Goal: Information Seeking & Learning: Learn about a topic

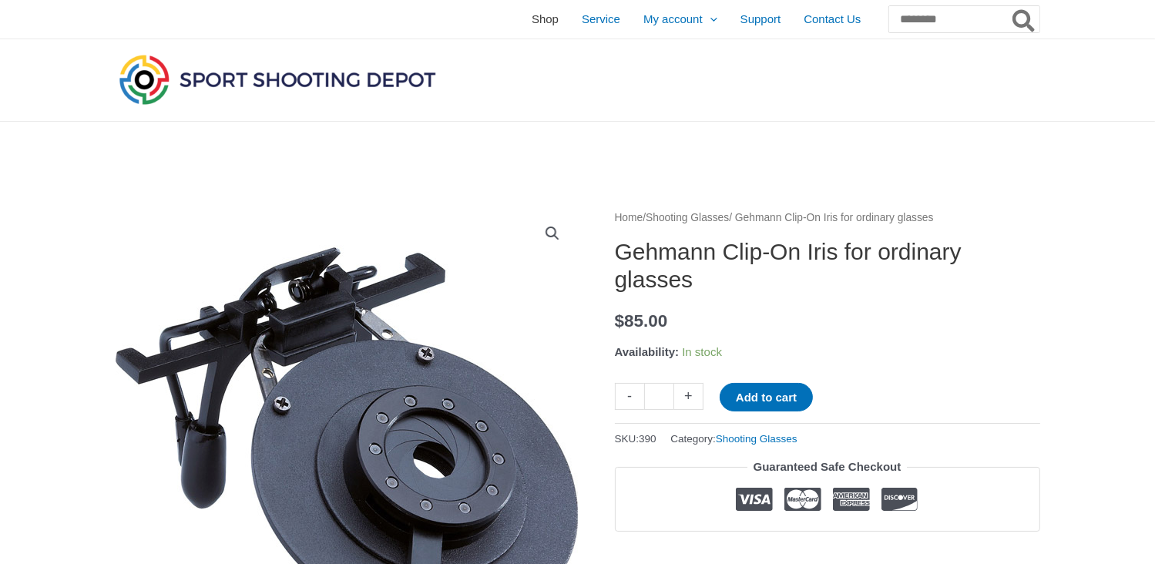
click at [531, 21] on span "Shop" at bounding box center [544, 19] width 27 height 39
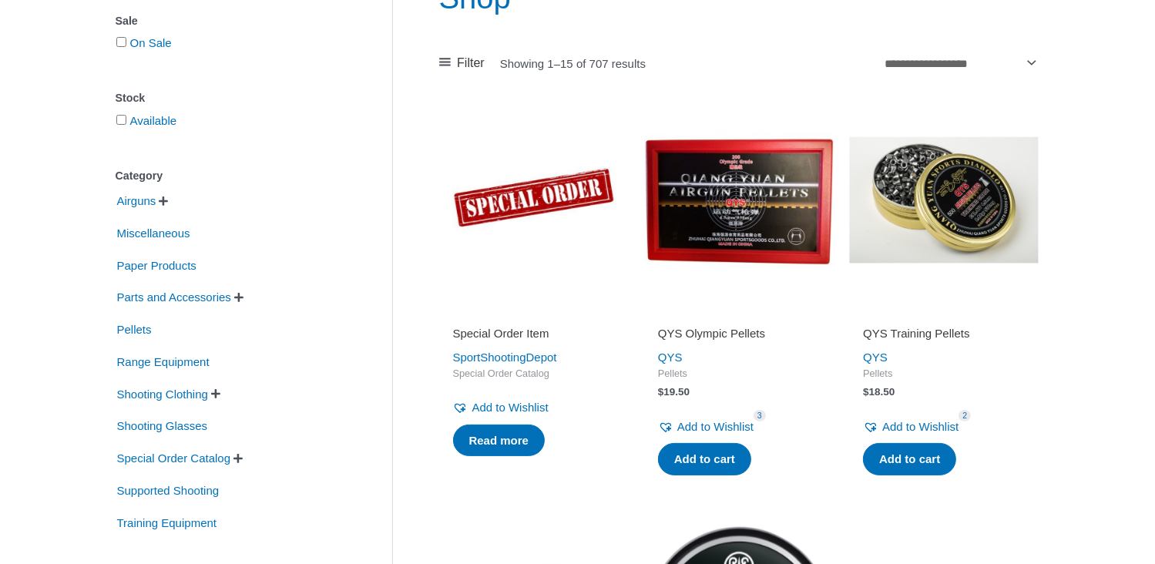
scroll to position [225, 0]
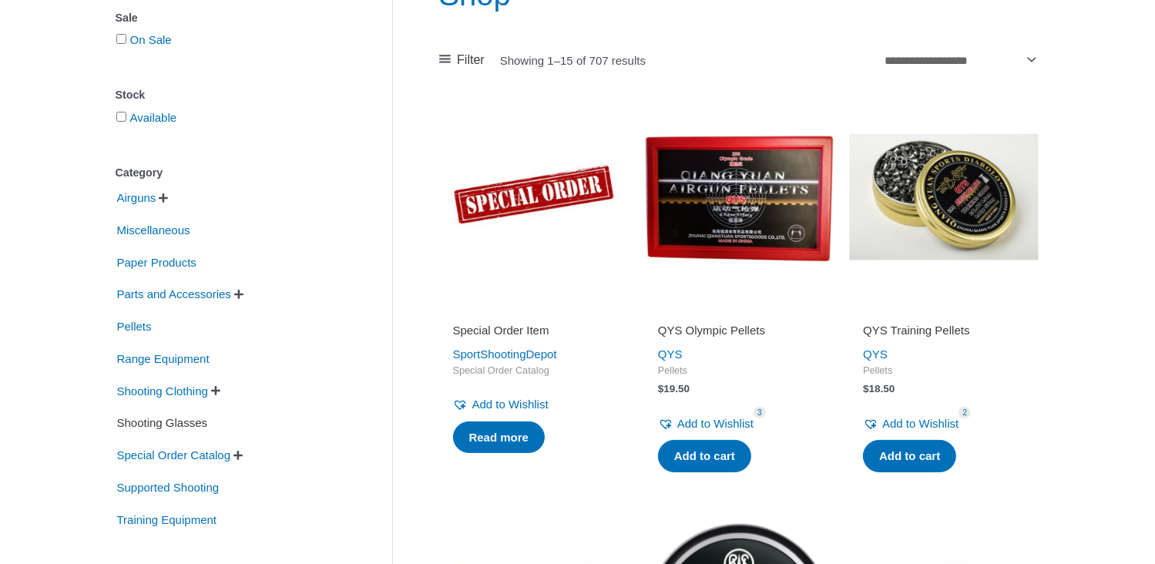
click at [164, 418] on span "Shooting Glasses" at bounding box center [163, 423] width 94 height 26
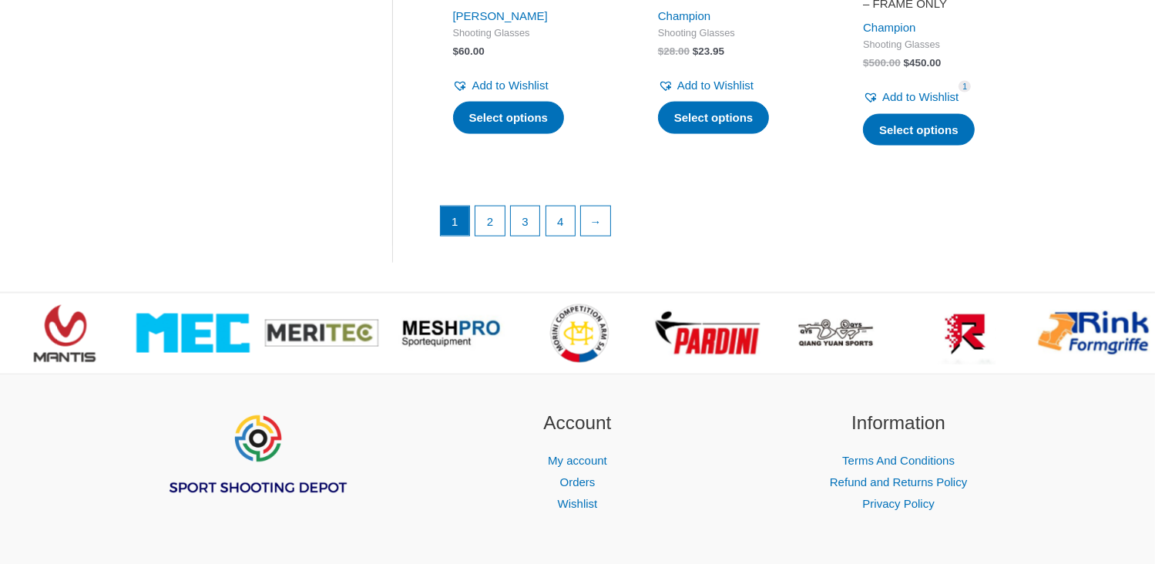
scroll to position [2302, 0]
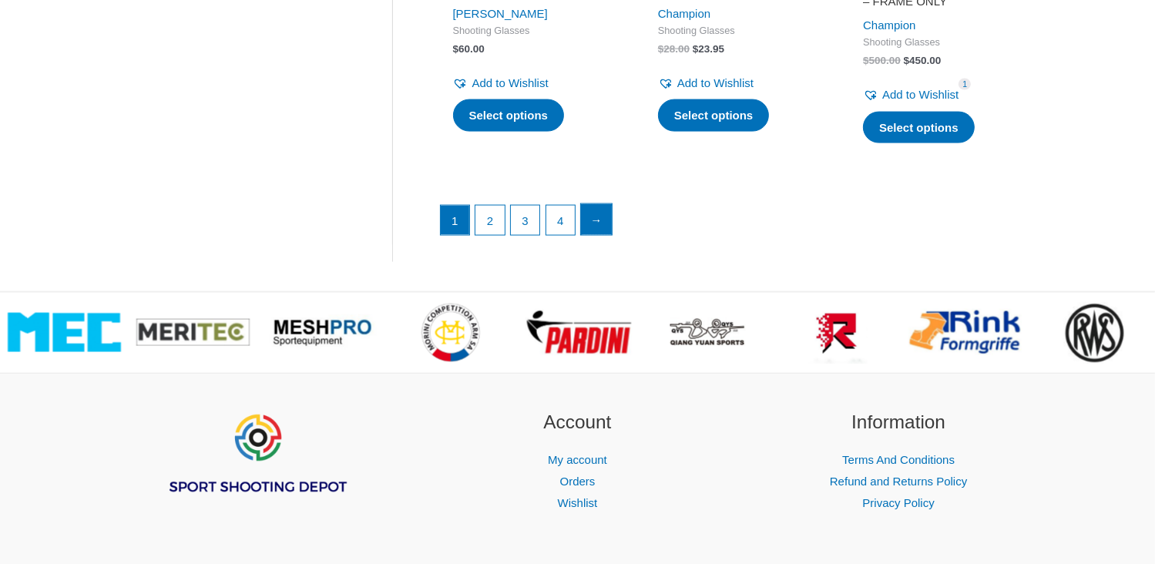
click at [598, 227] on link "→" at bounding box center [596, 219] width 31 height 31
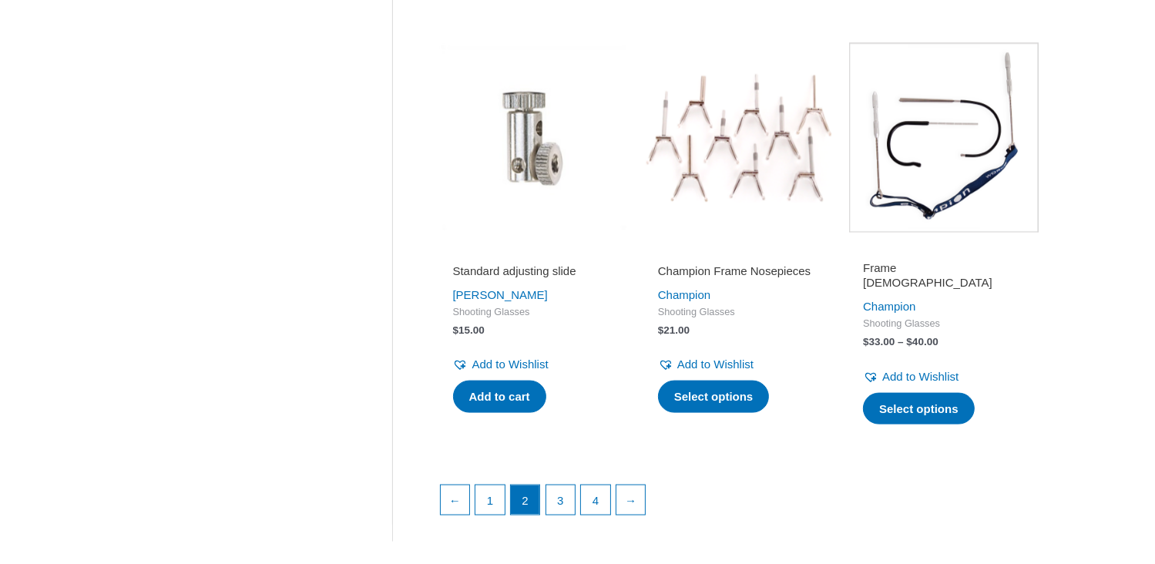
scroll to position [2023, 0]
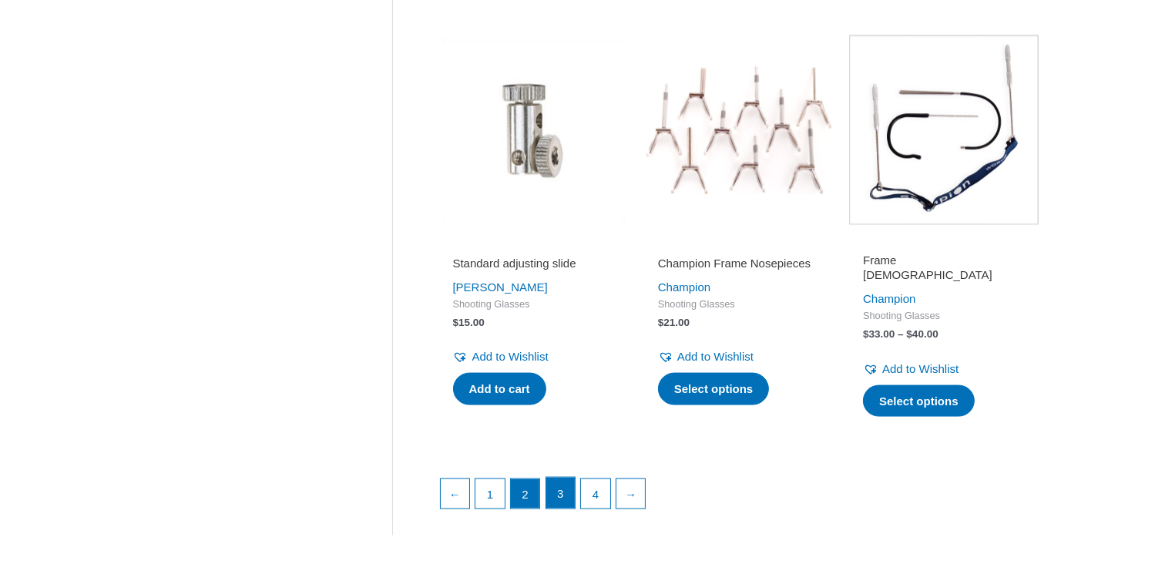
click at [563, 481] on link "3" at bounding box center [560, 493] width 29 height 31
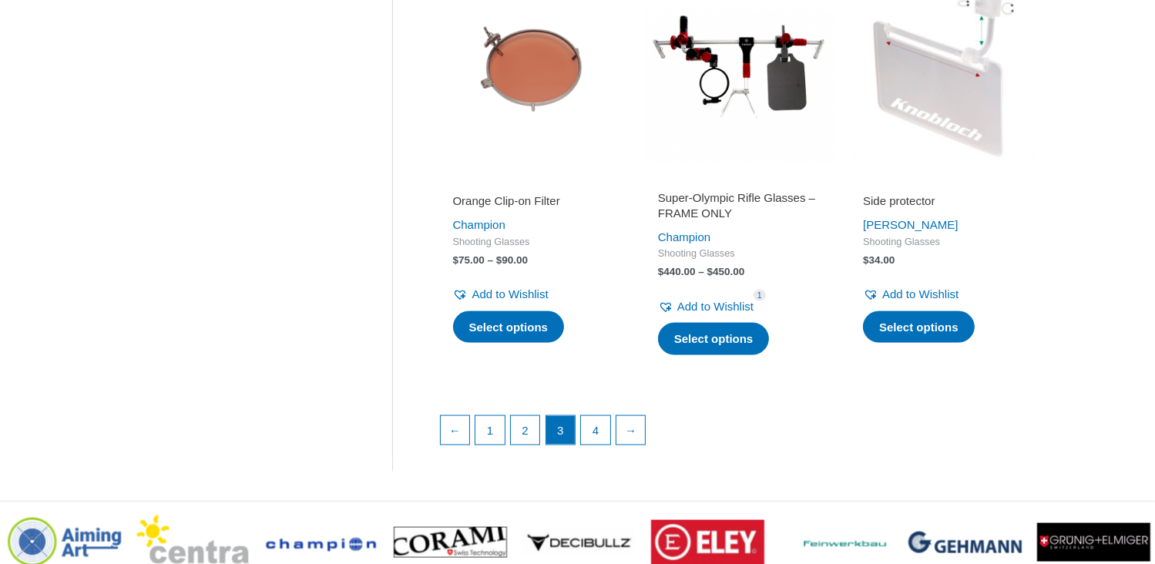
scroll to position [2170, 0]
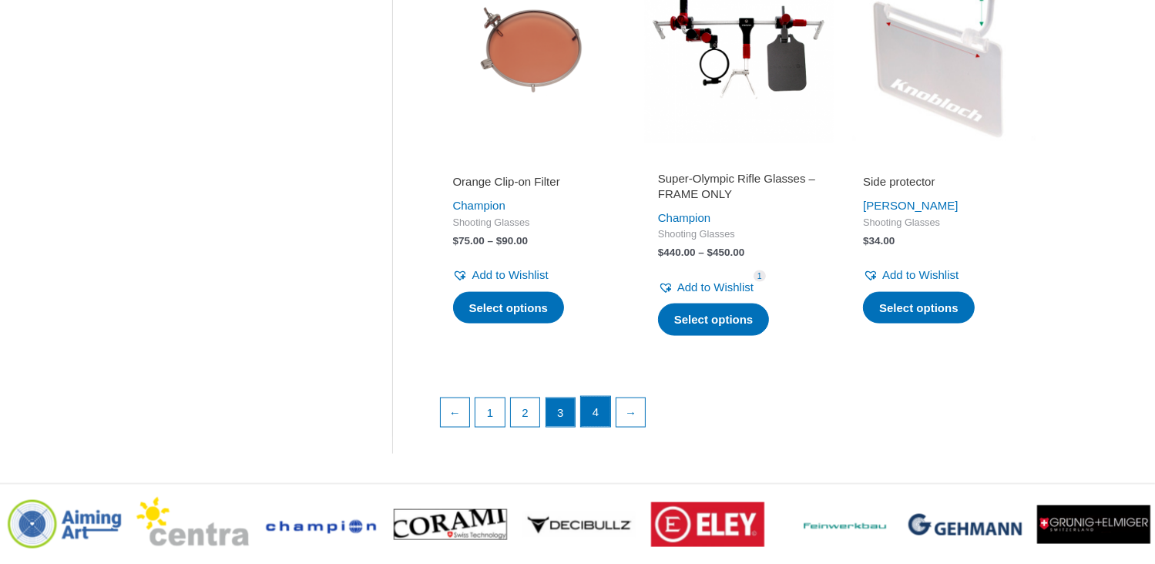
click at [590, 397] on link "4" at bounding box center [595, 412] width 29 height 31
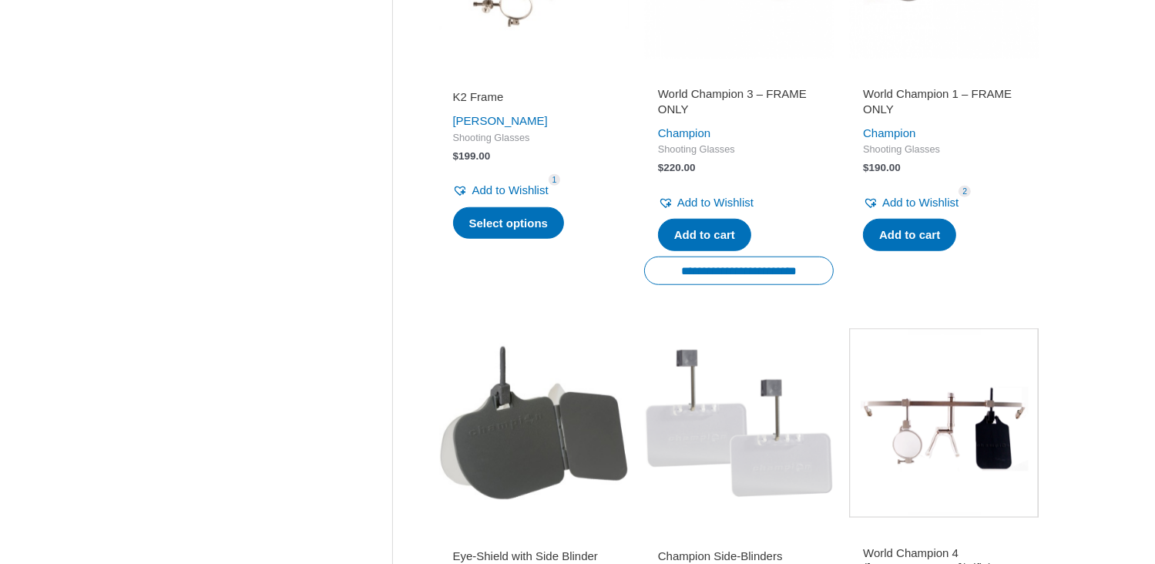
scroll to position [1316, 0]
